Goal: Information Seeking & Learning: Learn about a topic

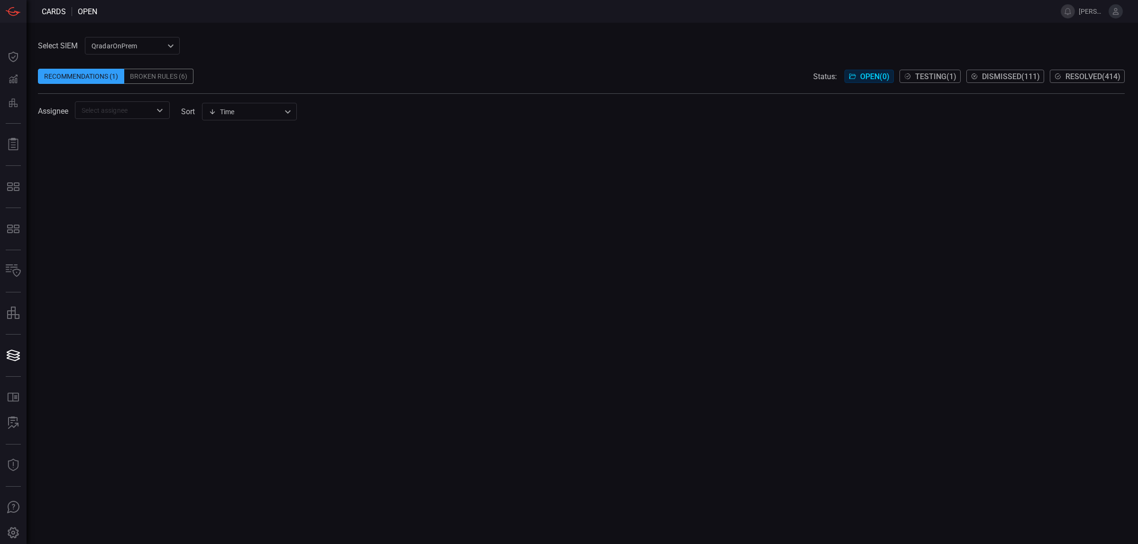
click at [1054, 78] on icon at bounding box center [1058, 77] width 8 height 8
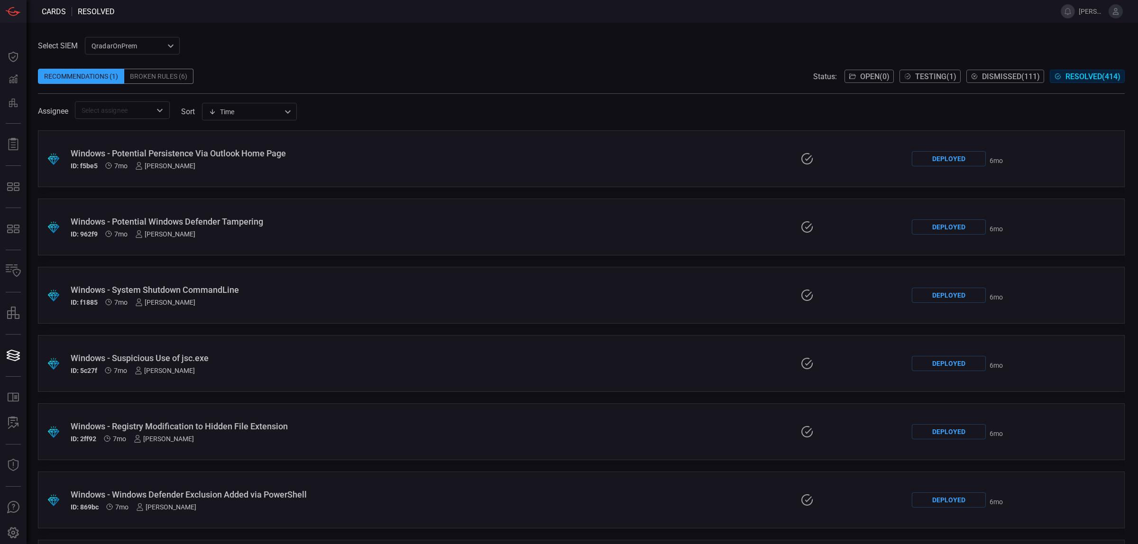
scroll to position [1044, 0]
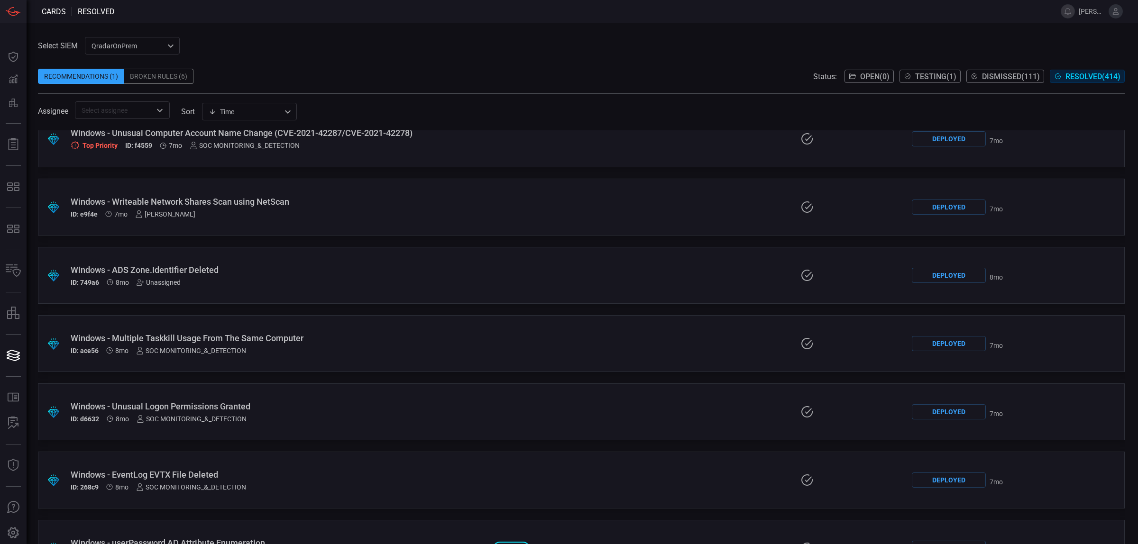
click at [297, 341] on div "Windows - Multiple Taskkill Usage From The Same Computer" at bounding box center [278, 338] width 415 height 10
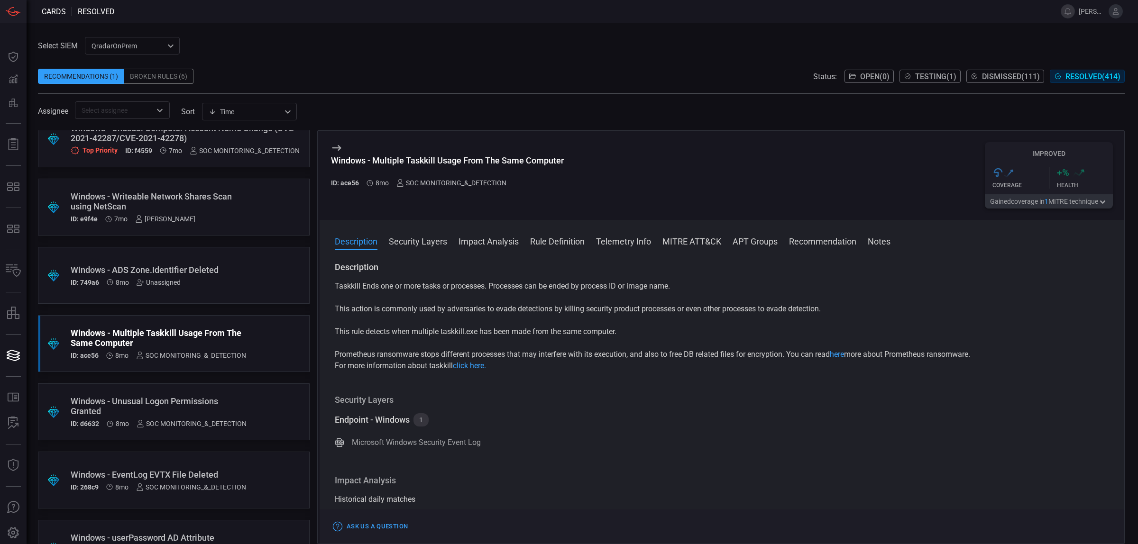
click at [565, 243] on button "Rule Definition" at bounding box center [557, 240] width 55 height 11
click at [557, 243] on button "Rule Definition" at bounding box center [557, 240] width 55 height 11
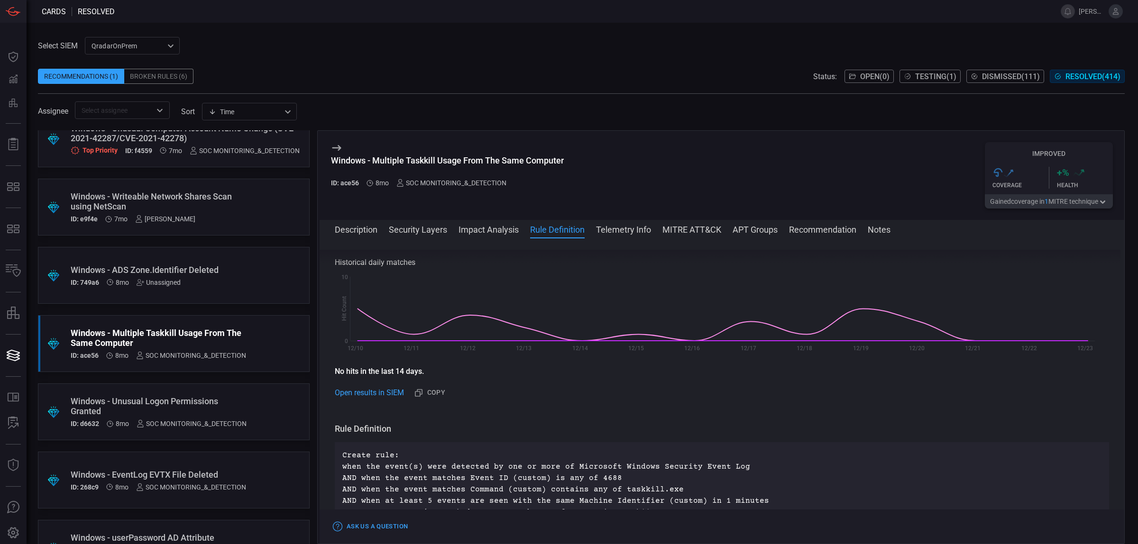
scroll to position [389, 0]
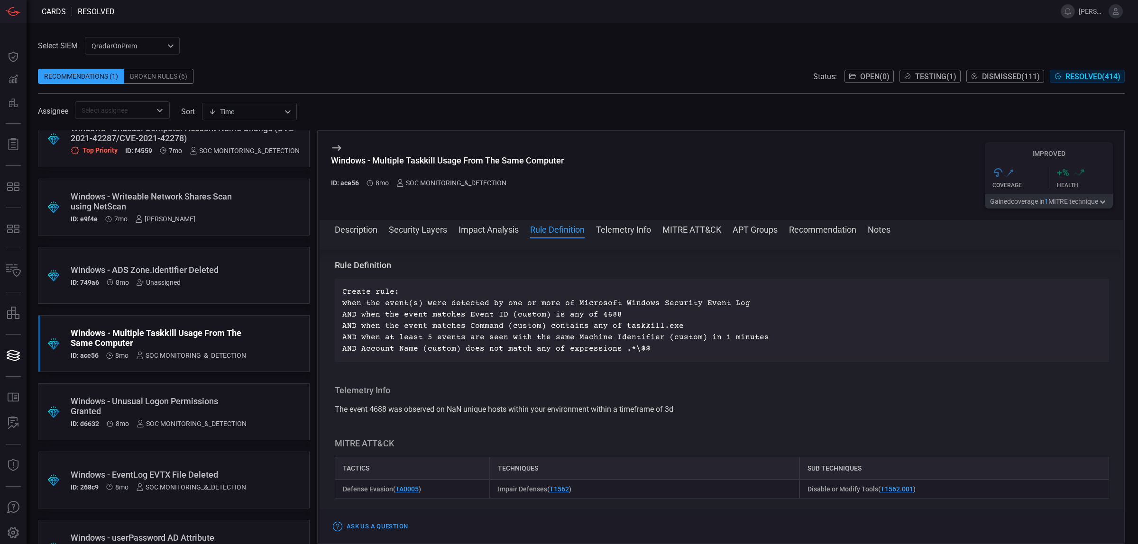
click at [106, 38] on div "QradarOnPrem 5aadb41e-e732-4a7a-884f-5c29e918b1b8 ​" at bounding box center [132, 46] width 95 height 18
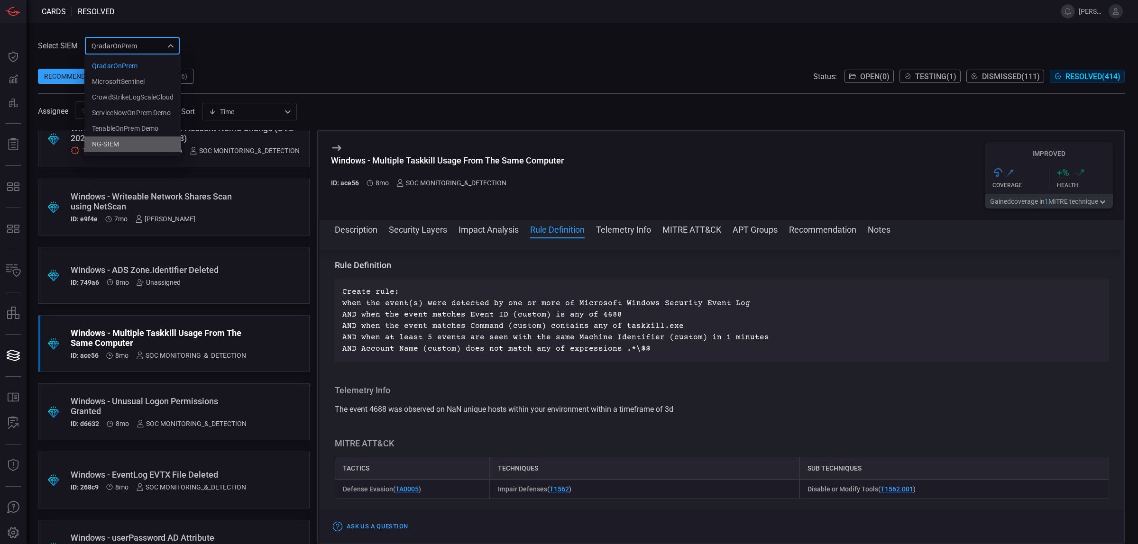
click at [107, 143] on div "NG-SIEM" at bounding box center [105, 144] width 27 height 10
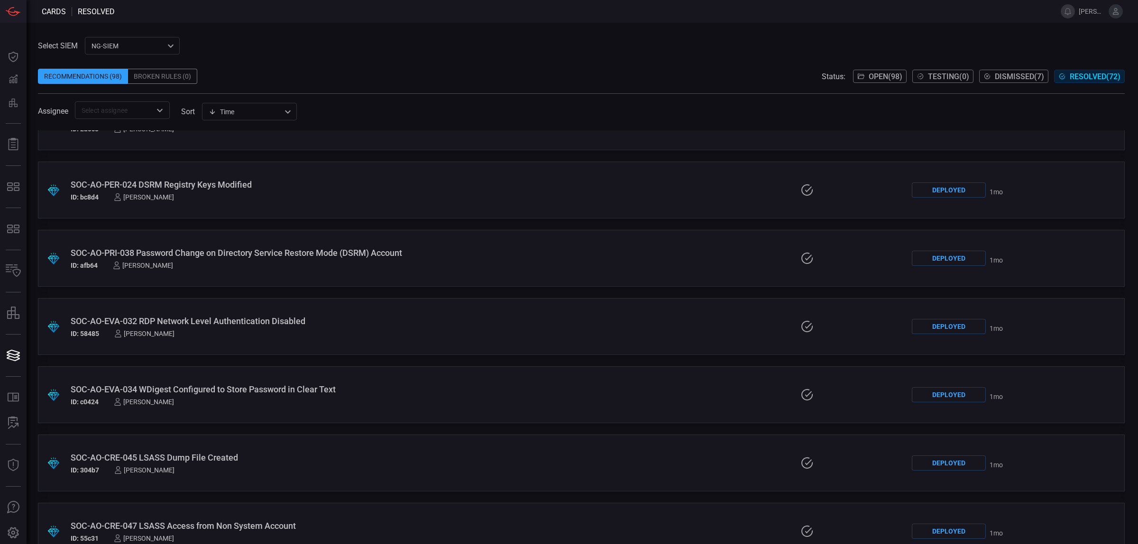
scroll to position [237, 0]
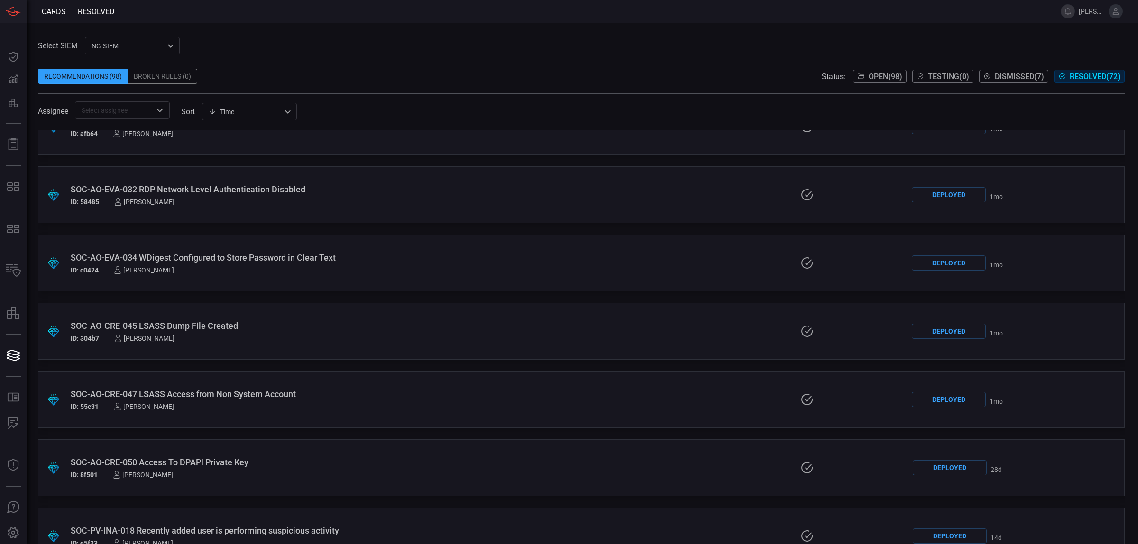
click at [105, 48] on div "NG-SIEM 5cf3354c-b0c8-4d47-b0cb-fd1e7ce3c487 ​" at bounding box center [132, 46] width 95 height 18
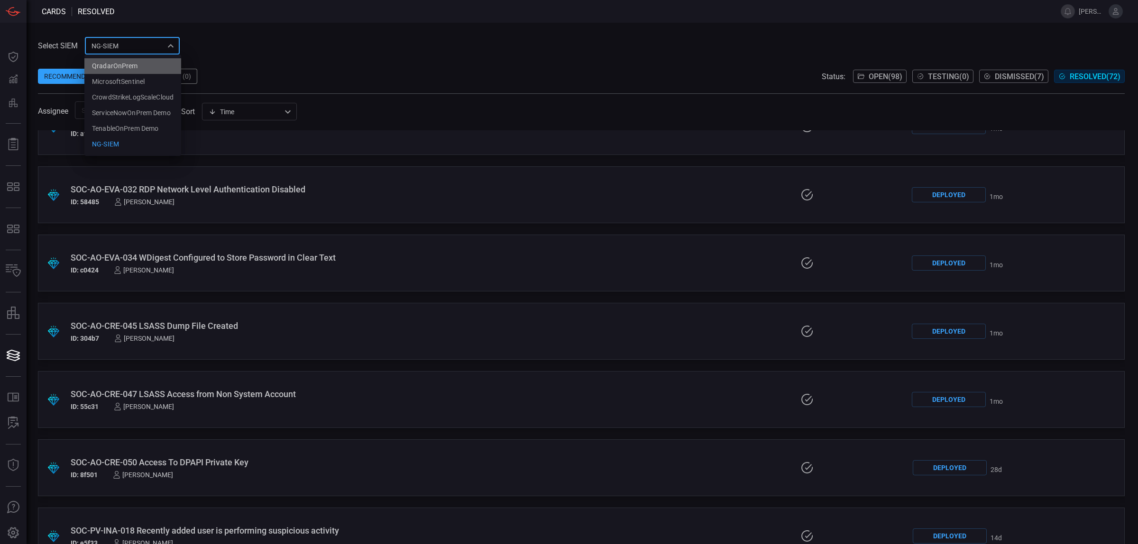
click at [113, 64] on div "QradarOnPrem" at bounding box center [115, 66] width 46 height 10
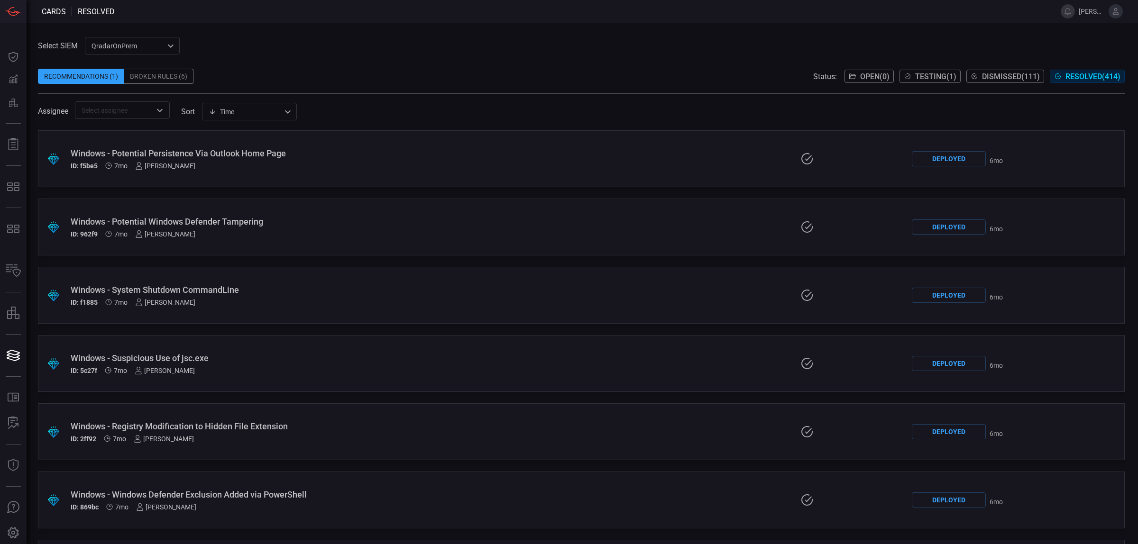
scroll to position [1044, 0]
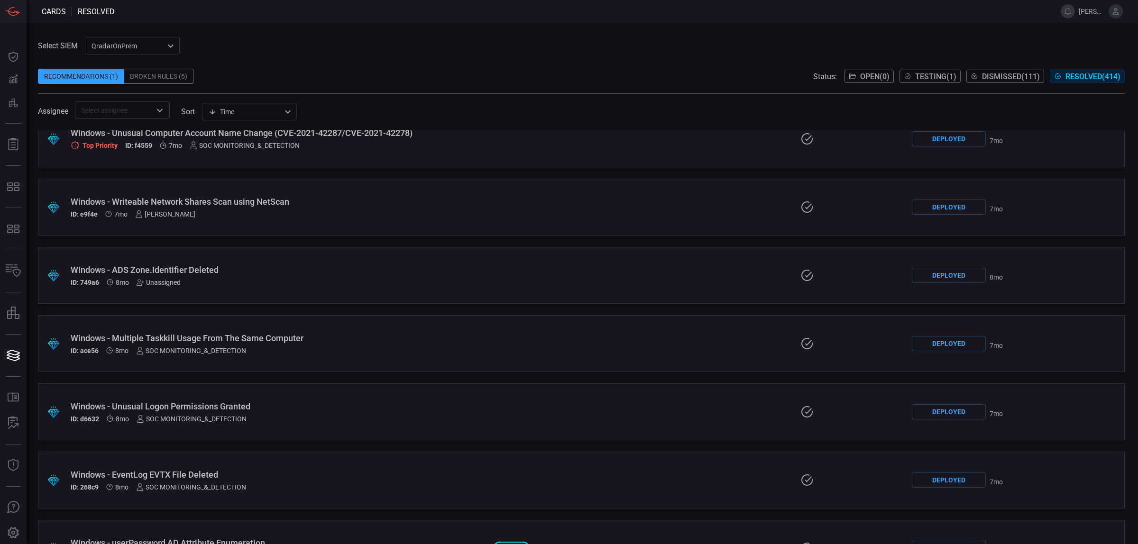
click at [256, 344] on div "Windows - Multiple Taskkill Usage From The Same Computer ID: ace56 8mo SOC MONI…" at bounding box center [278, 343] width 415 height 21
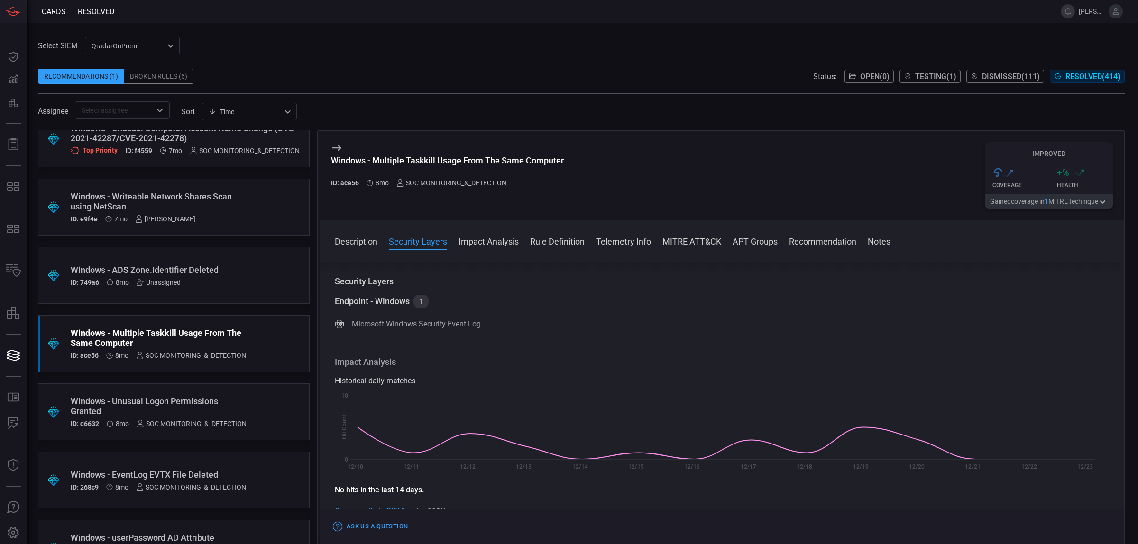
click at [562, 239] on button "Rule Definition" at bounding box center [557, 240] width 55 height 11
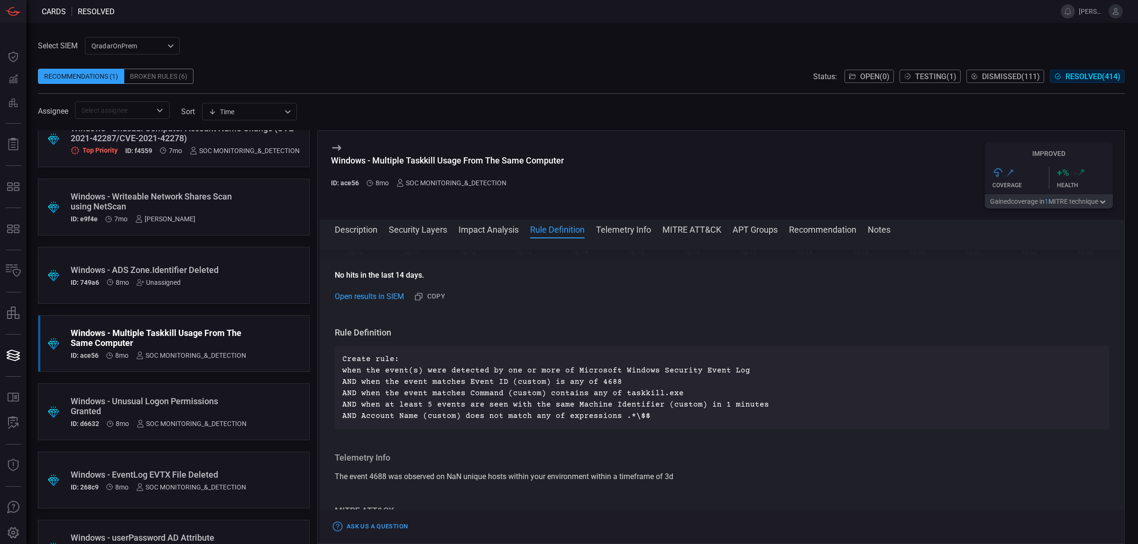
scroll to position [389, 0]
